Goal: Task Accomplishment & Management: Manage account settings

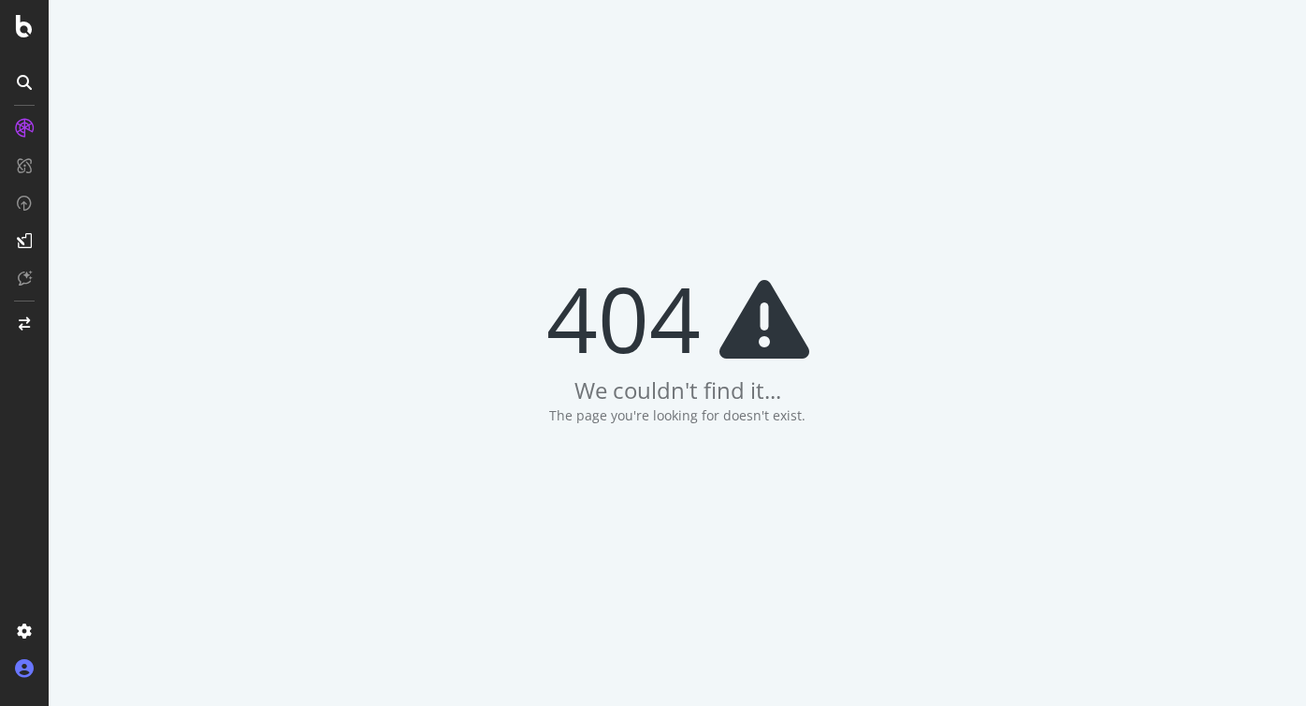
click at [15, 670] on icon at bounding box center [24, 668] width 19 height 19
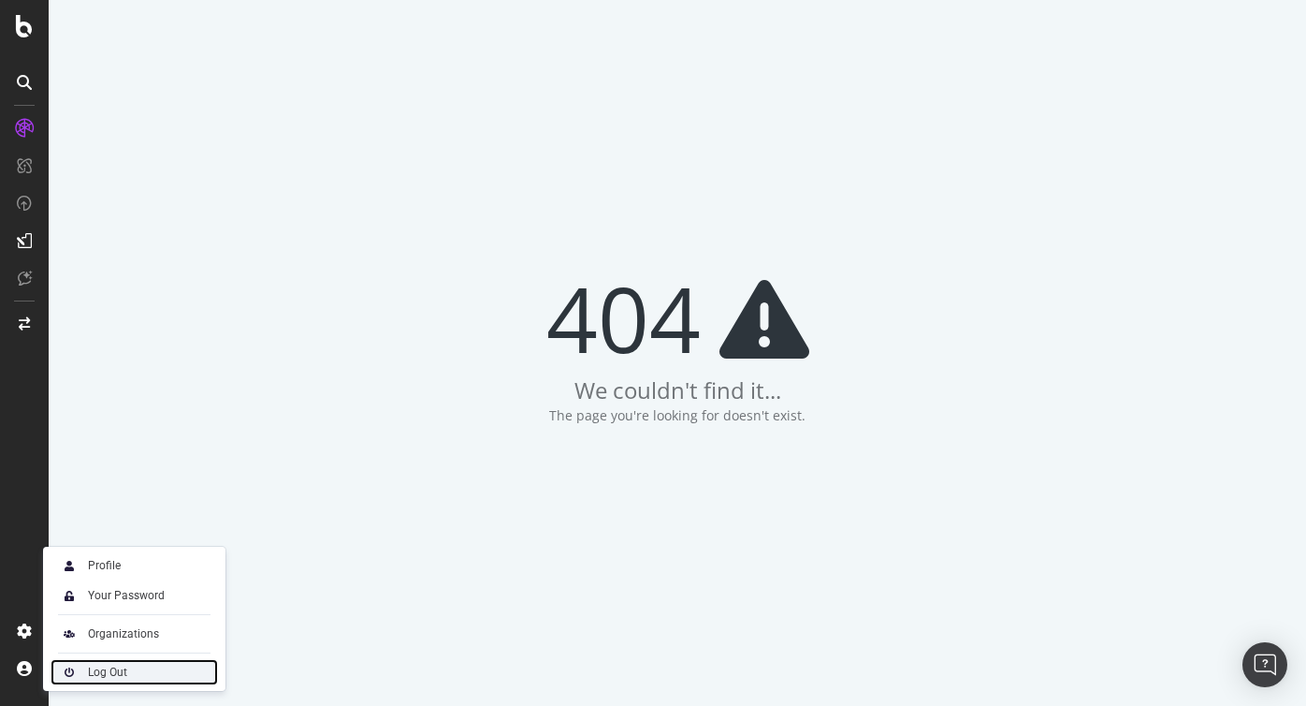
click at [105, 670] on div "Log Out" at bounding box center [107, 671] width 39 height 15
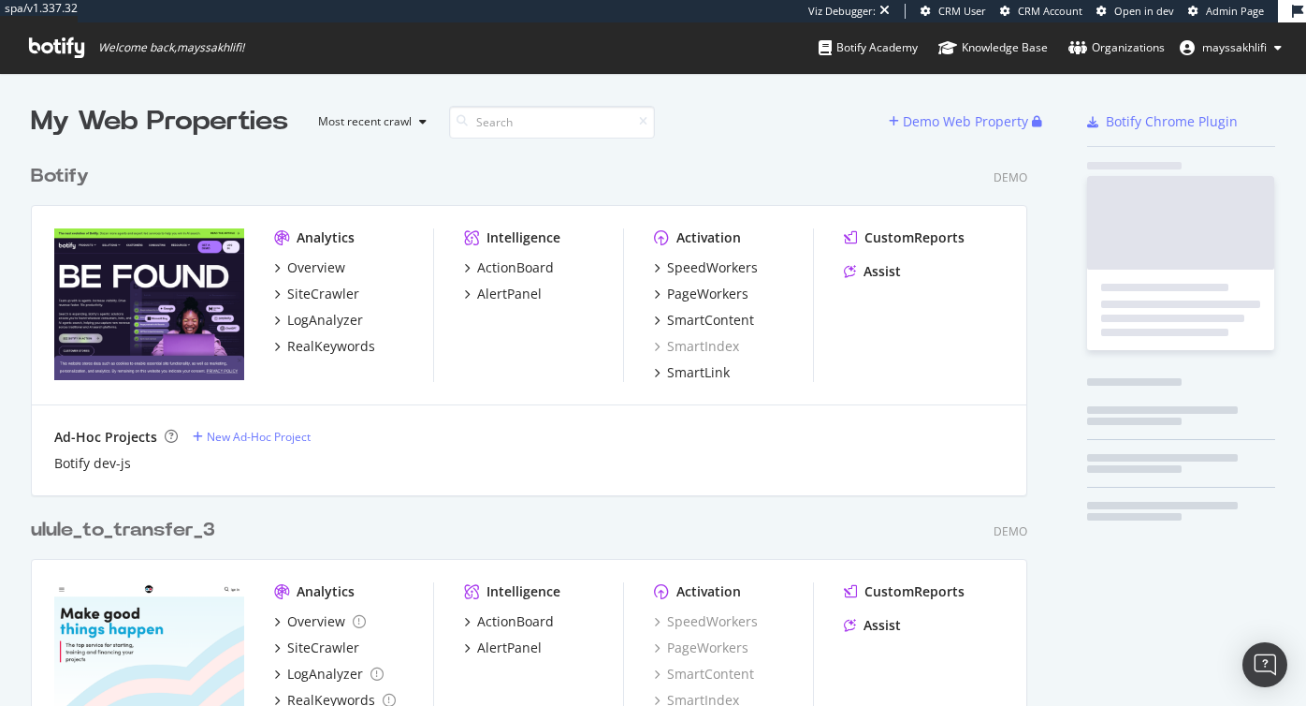
scroll to position [1336, 1012]
